Goal: Information Seeking & Learning: Learn about a topic

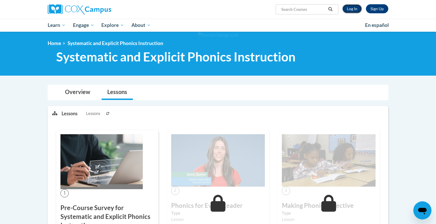
click at [350, 10] on link "Log In" at bounding box center [352, 8] width 20 height 9
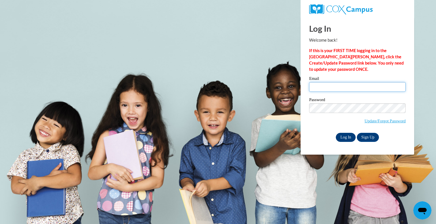
type input "mgrisolono@kewaskumschools.org"
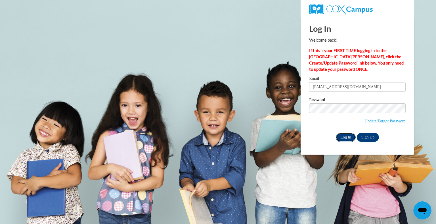
click at [346, 140] on input "Log In" at bounding box center [346, 137] width 20 height 9
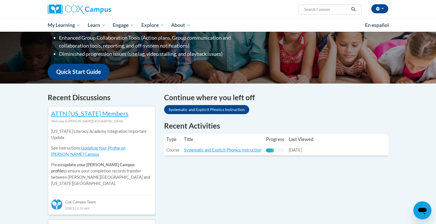
scroll to position [116, 0]
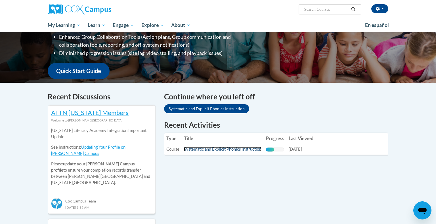
click at [210, 150] on link "Systematic and Explicit Phonics Instruction" at bounding box center [222, 149] width 77 height 5
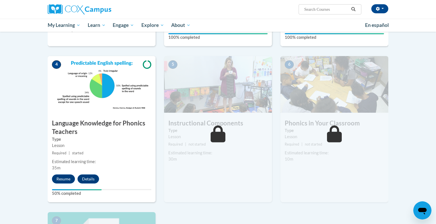
scroll to position [256, 0]
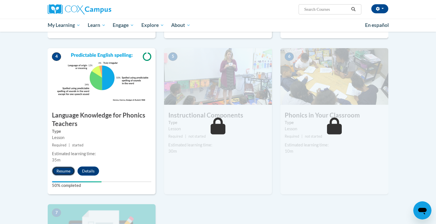
click at [61, 172] on button "Resume" at bounding box center [63, 171] width 23 height 9
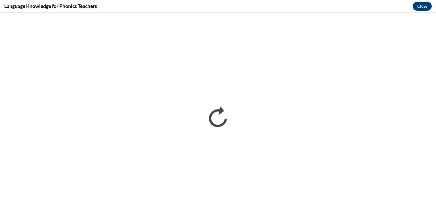
scroll to position [0, 0]
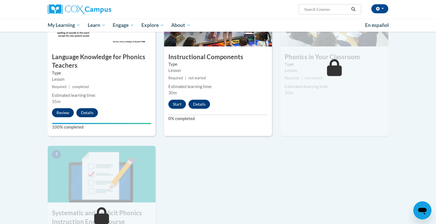
scroll to position [324, 0]
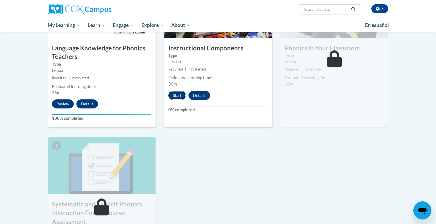
click at [177, 95] on button "Start" at bounding box center [177, 95] width 18 height 9
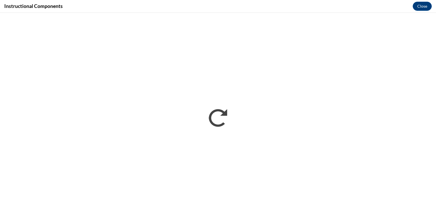
scroll to position [0, 0]
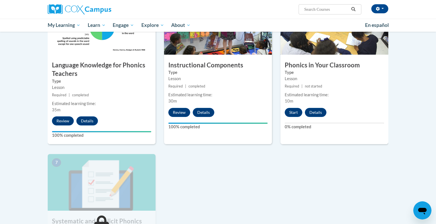
scroll to position [312, 0]
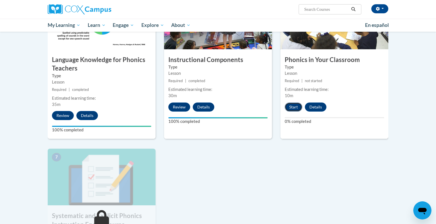
click at [291, 106] on button "Start" at bounding box center [293, 107] width 18 height 9
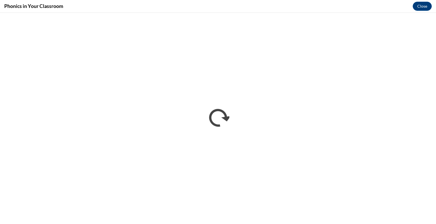
scroll to position [0, 0]
